Goal: Complete application form

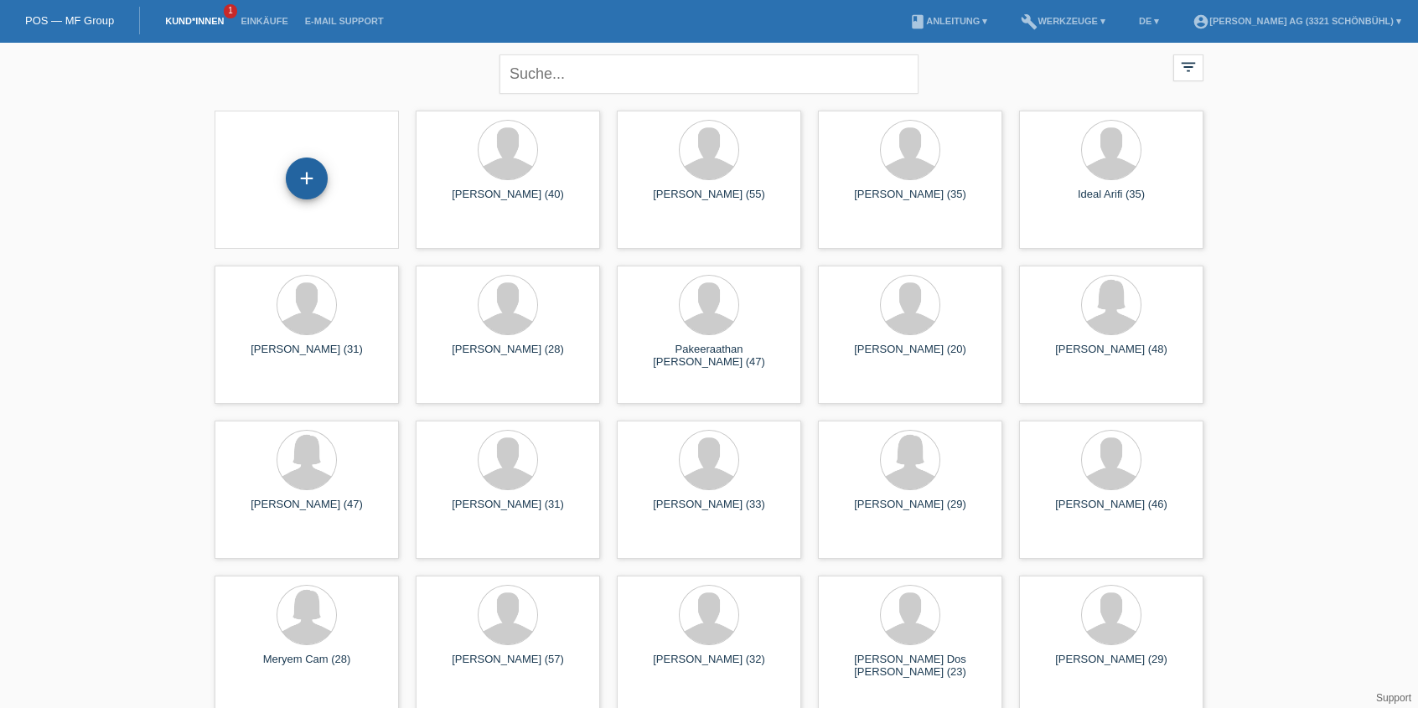
click at [297, 186] on div "+" at bounding box center [307, 179] width 42 height 42
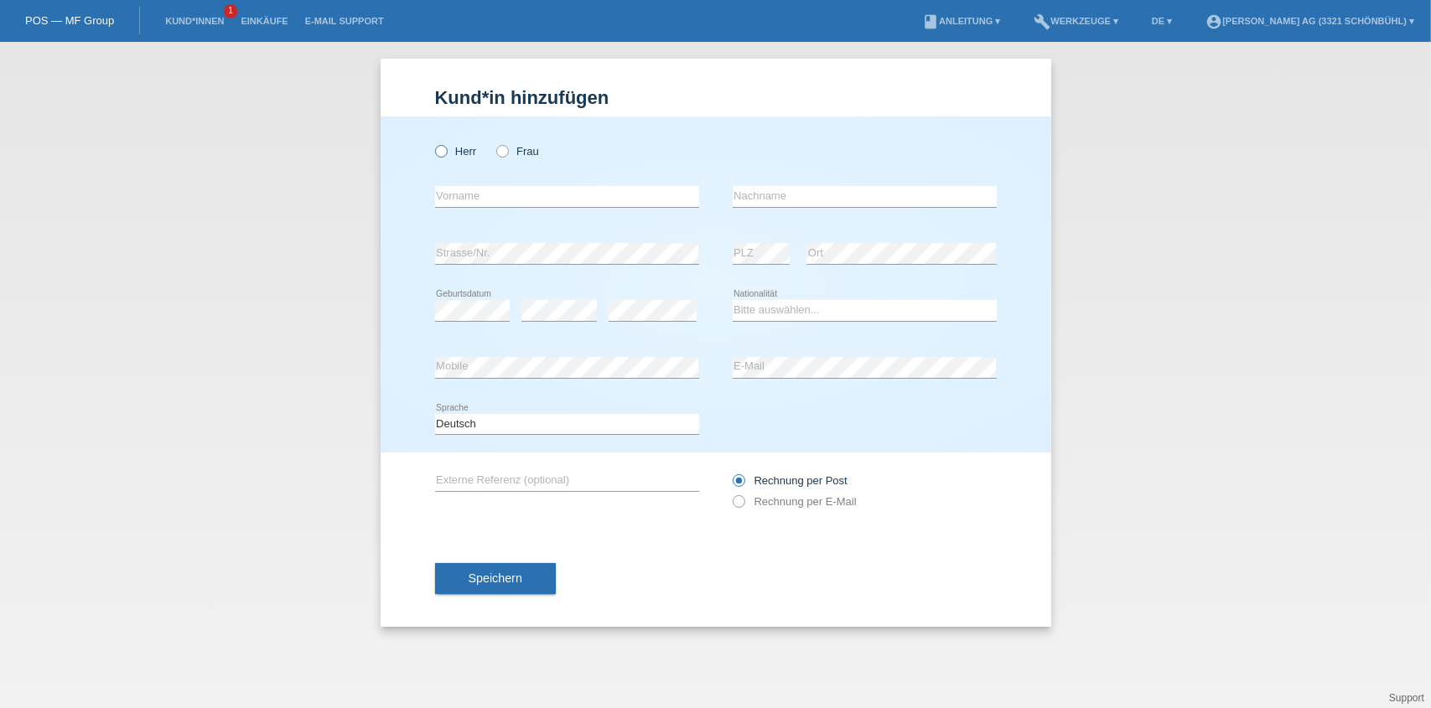
click at [432, 142] on icon at bounding box center [432, 142] width 0 height 0
click at [442, 147] on input "Herr" at bounding box center [440, 150] width 11 height 11
radio input "true"
click at [479, 189] on input "text" at bounding box center [567, 196] width 264 height 21
type input "Ajdin"
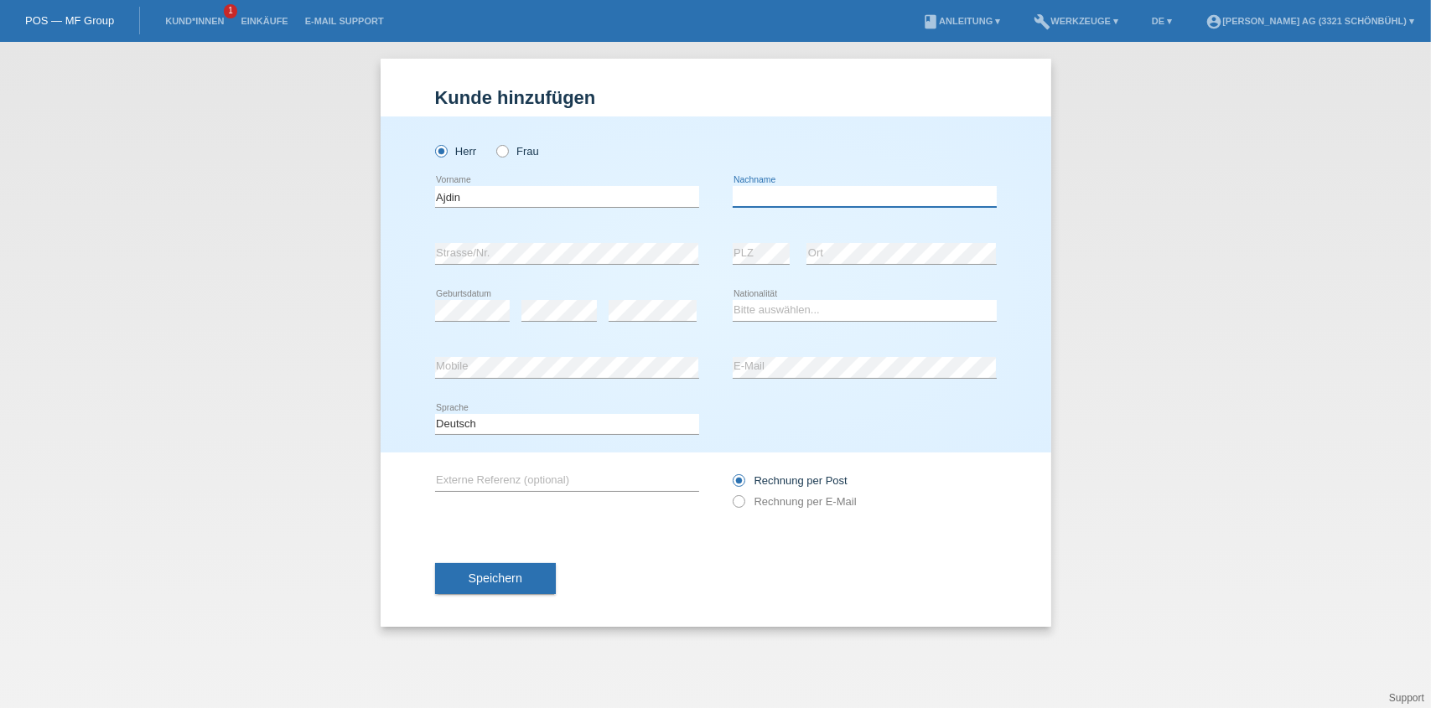
click at [797, 197] on input "text" at bounding box center [864, 196] width 264 height 21
type input "Lukaj"
